Goal: Information Seeking & Learning: Learn about a topic

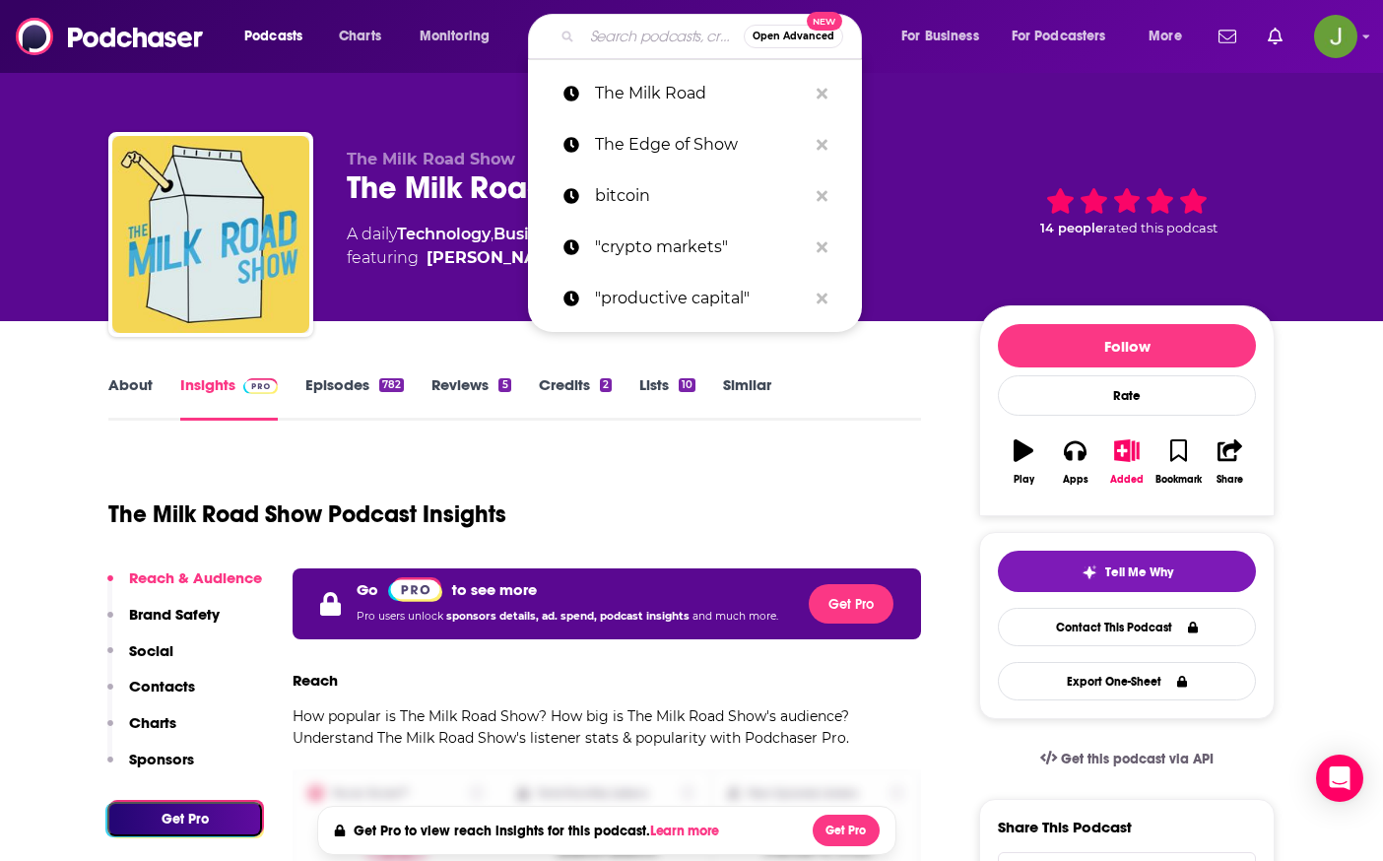
type input "TFTC: A Bitcoin Podcast"
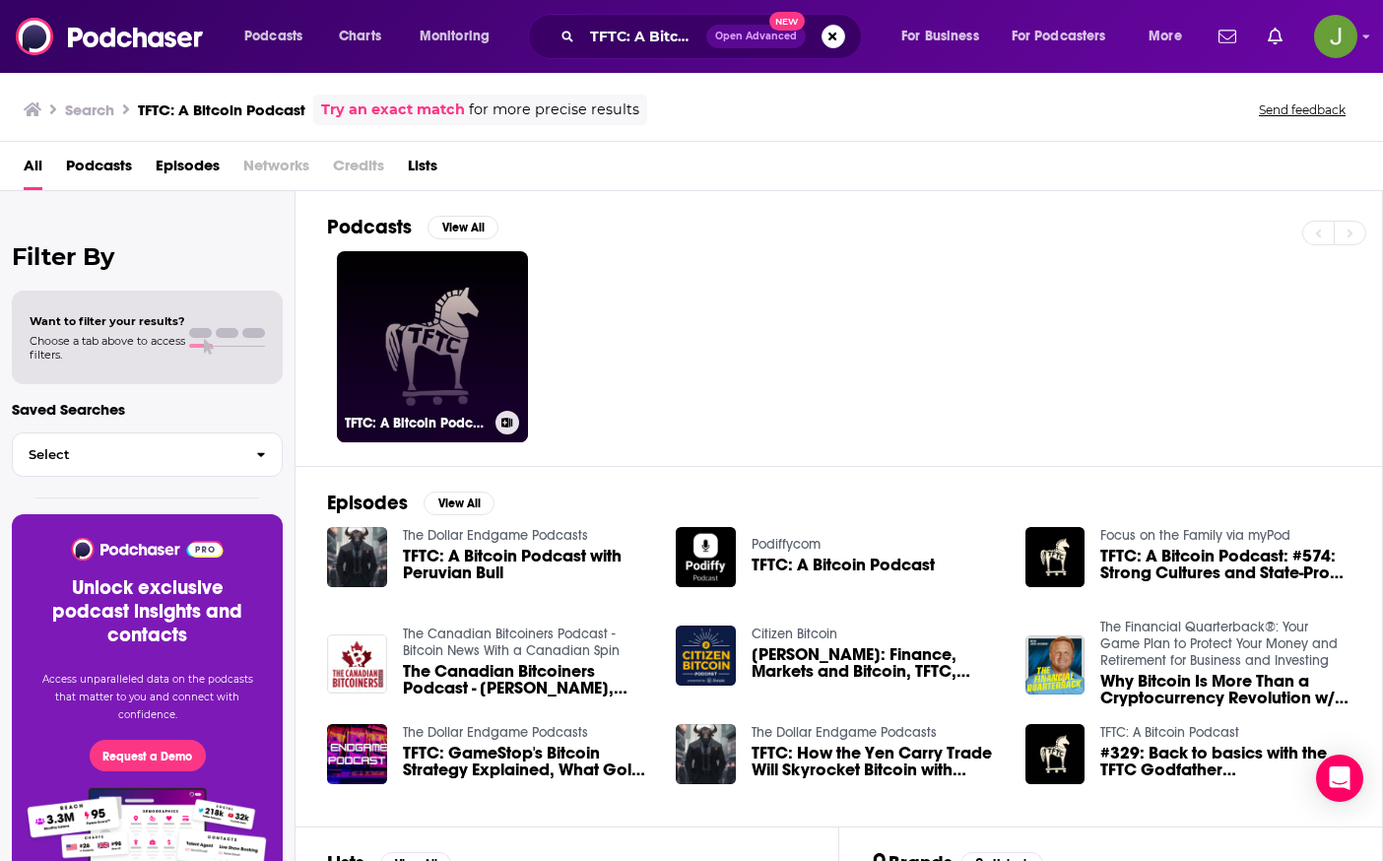
click at [427, 331] on link "TFTC: A Bitcoin Podcast" at bounding box center [432, 346] width 191 height 191
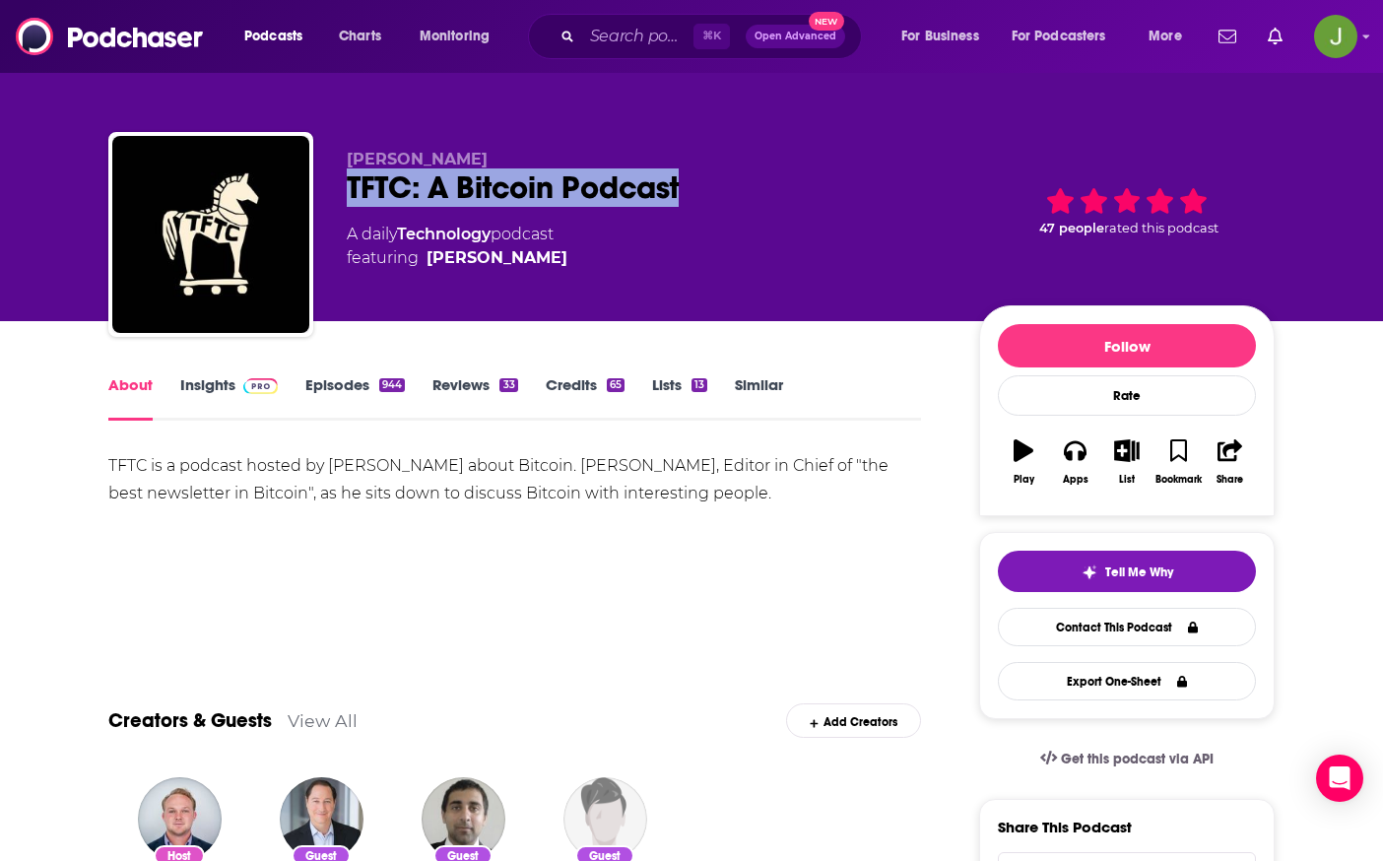
drag, startPoint x: 350, startPoint y: 189, endPoint x: 707, endPoint y: 192, distance: 357.6
click at [707, 192] on div "[PERSON_NAME] TFTC: A Bitcoin Podcast A daily Technology podcast featuring [PER…" at bounding box center [691, 238] width 1166 height 213
copy h1 "TFTC: A Bitcoin Podcast"
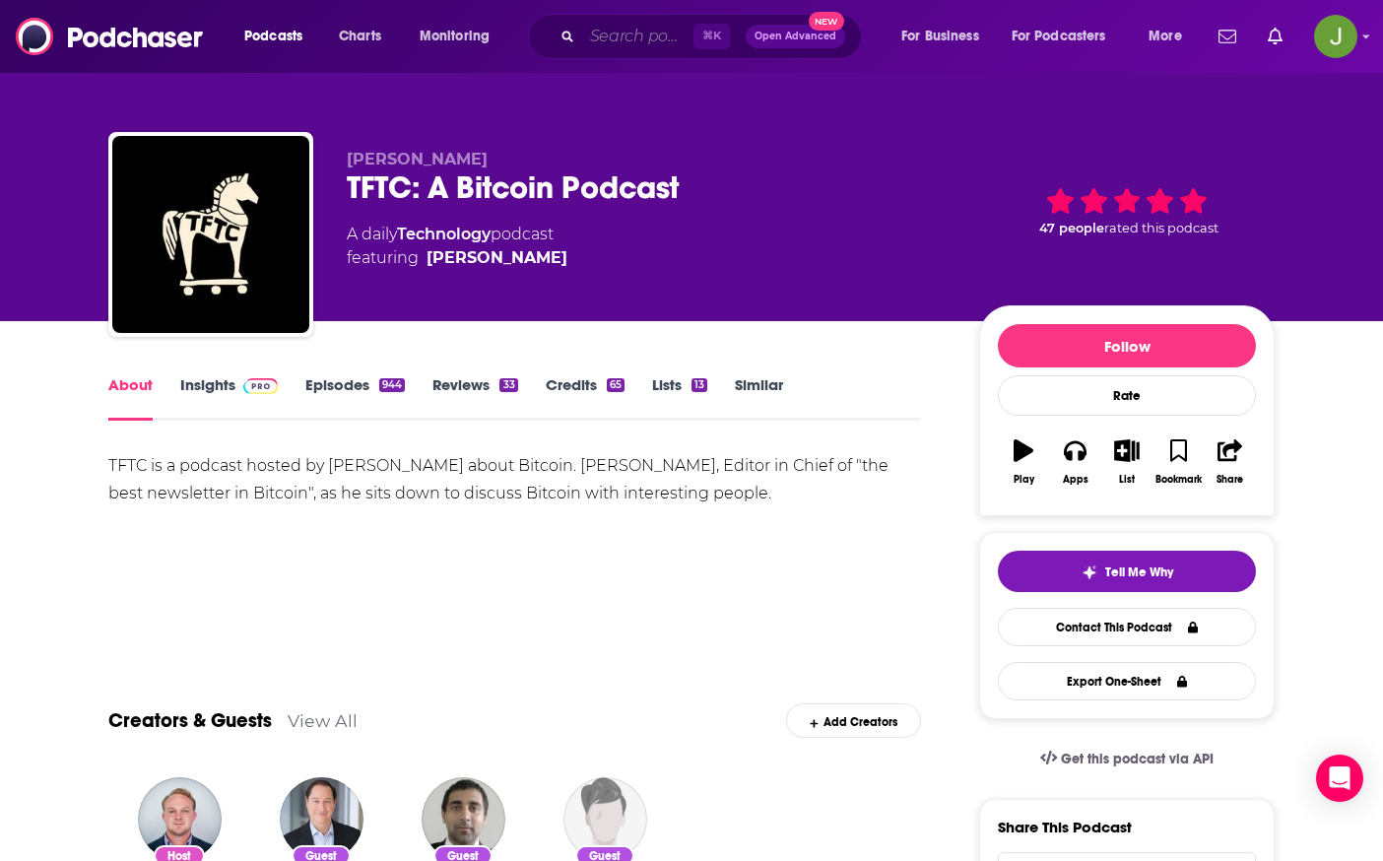
click at [641, 37] on input "Search podcasts, credits, & more..." at bounding box center [637, 37] width 111 height 32
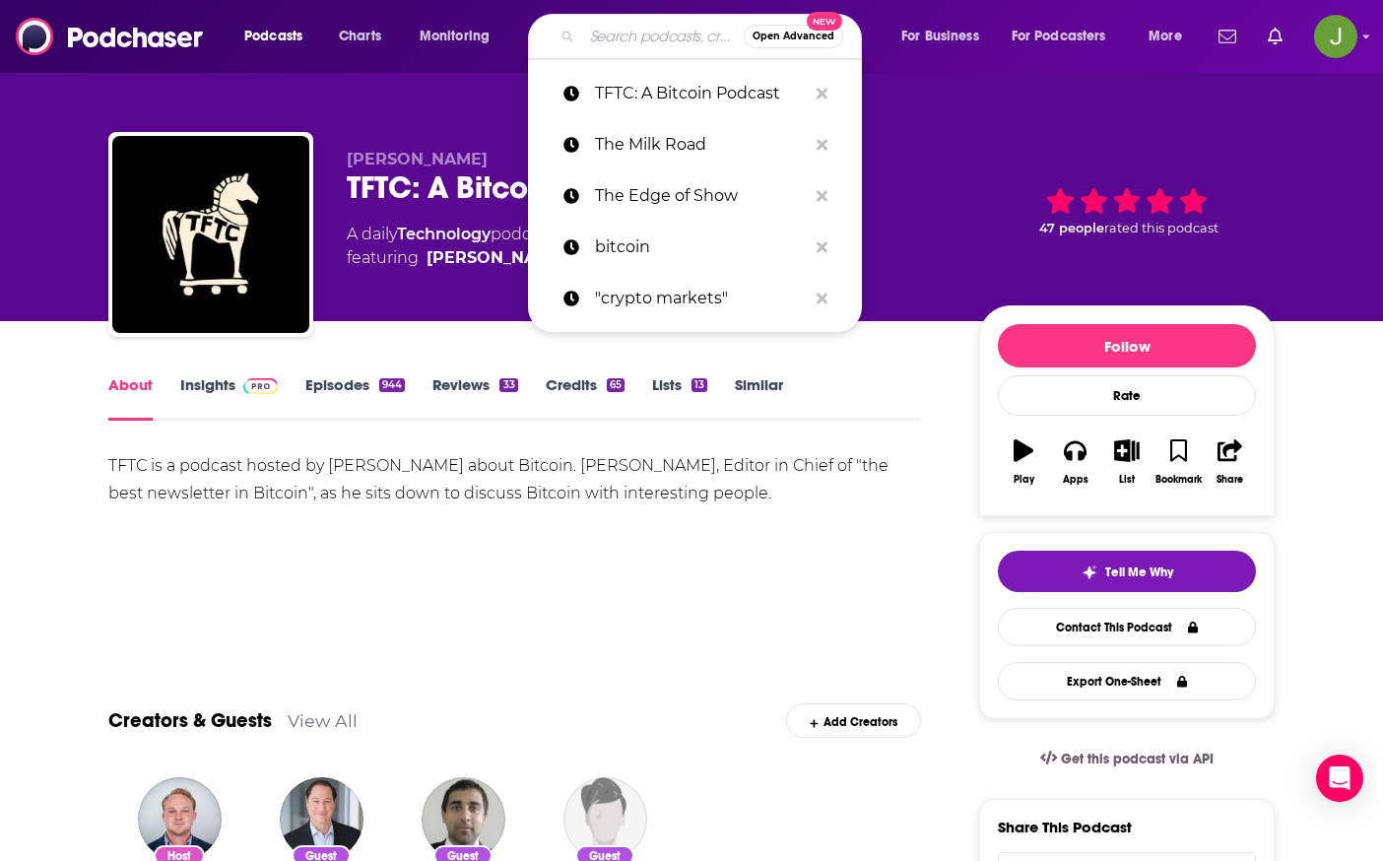
paste input "[PERSON_NAME]"
type input "[PERSON_NAME]"
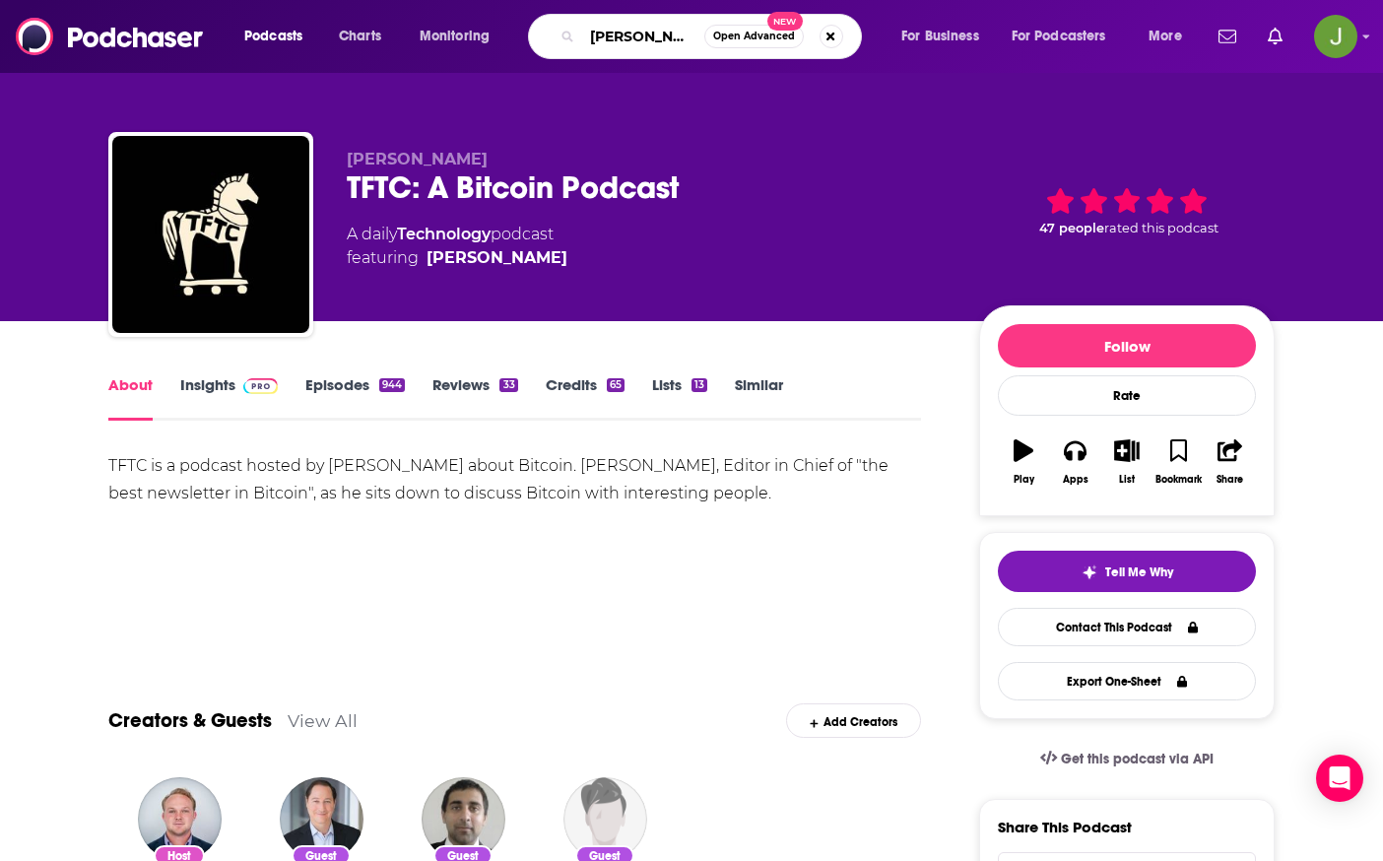
scroll to position [0, 9]
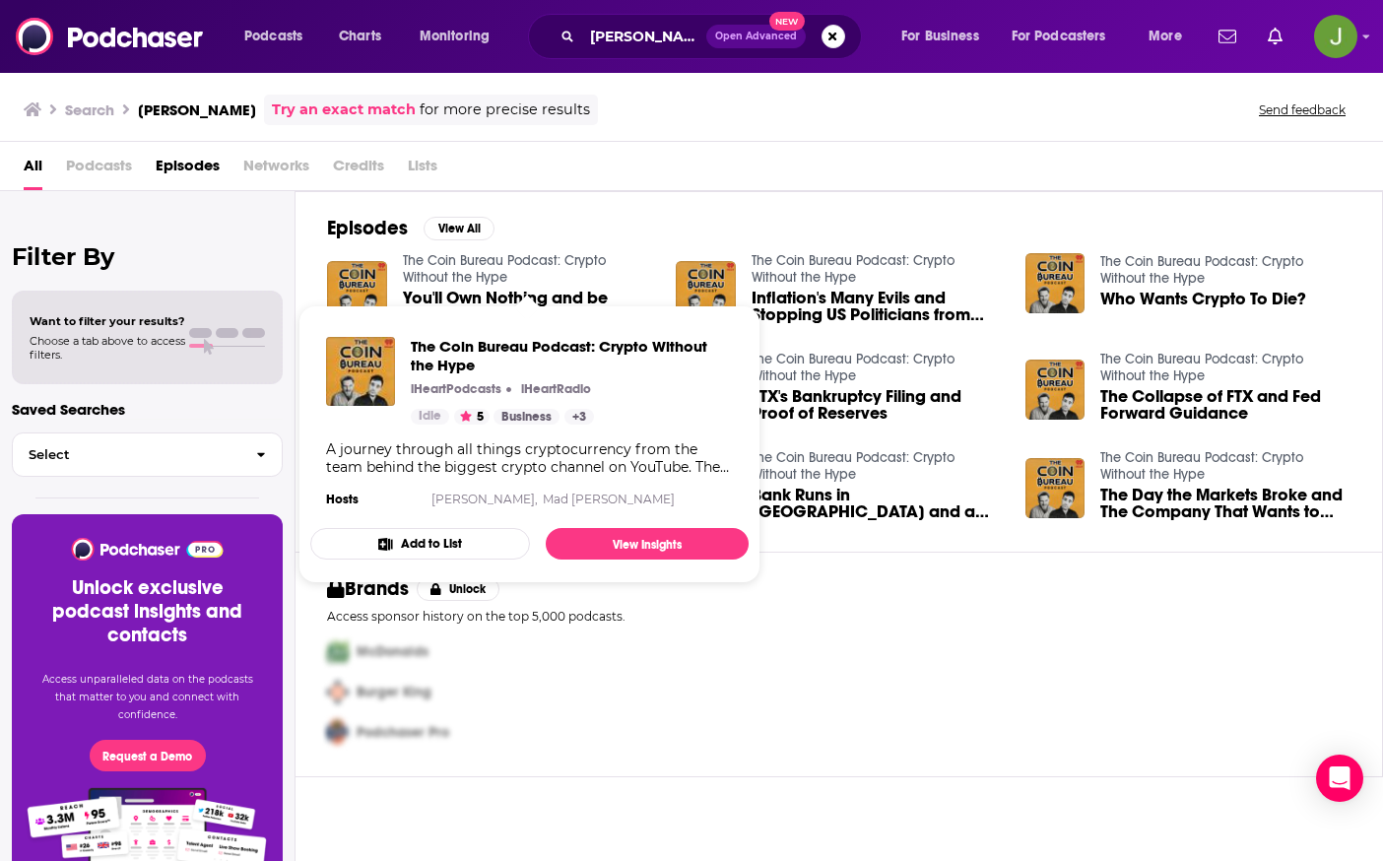
click at [498, 264] on link "The Coin Bureau Podcast: Crypto Without the Hype" at bounding box center [504, 268] width 203 height 33
